Goal: Find specific page/section: Find specific page/section

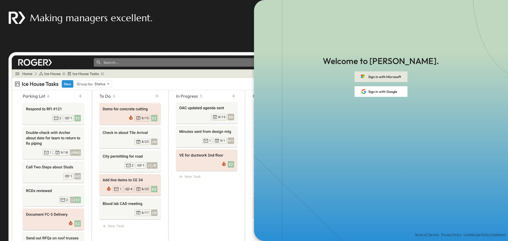
click at [390, 79] on button "Sign in with Microsoft" at bounding box center [380, 76] width 53 height 11
click at [375, 78] on button "Sign in with Microsoft" at bounding box center [380, 76] width 53 height 11
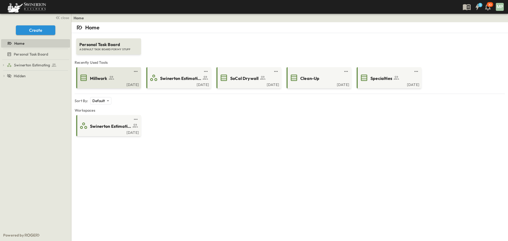
click at [102, 78] on span "Millwork" at bounding box center [98, 78] width 17 height 6
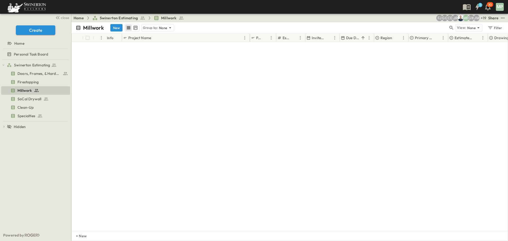
scroll to position [1317, 0]
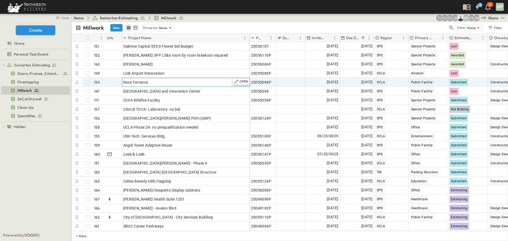
click at [130, 80] on span "Rove Torrance" at bounding box center [135, 82] width 25 height 5
click at [130, 79] on input "**********" at bounding box center [185, 82] width 127 height 6
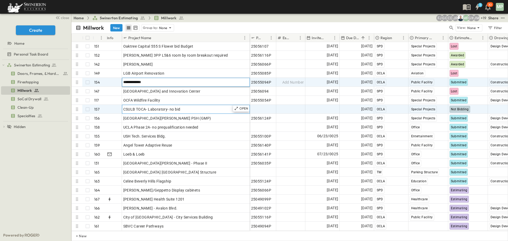
click at [183, 107] on div "CSULB TOCA- Laboratory- no bid" at bounding box center [185, 108] width 125 height 7
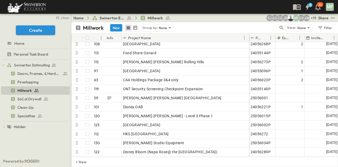
scroll to position [947, 0]
